Goal: Navigation & Orientation: Find specific page/section

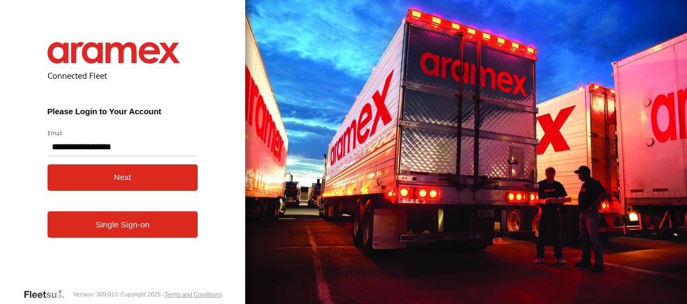
click at [92, 181] on button "Next" at bounding box center [123, 178] width 151 height 26
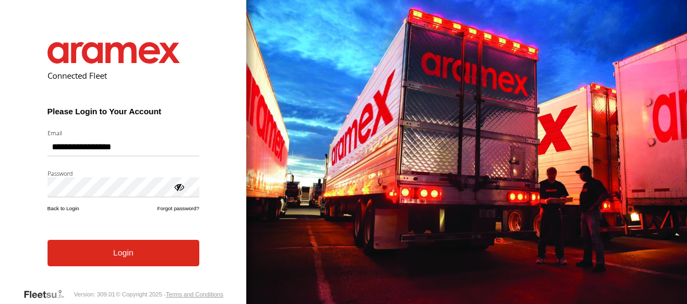
click at [110, 260] on button "Login" at bounding box center [124, 253] width 152 height 26
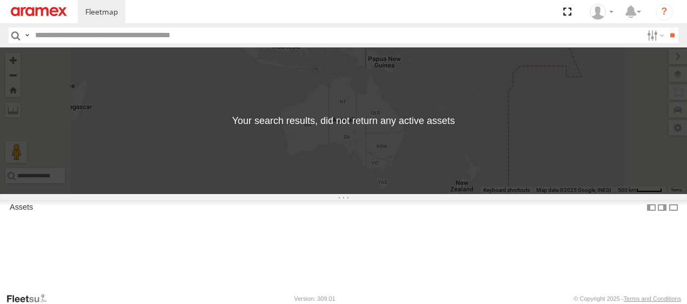
click at [13, 33] on input "button" at bounding box center [16, 36] width 14 height 16
